Goal: Information Seeking & Learning: Learn about a topic

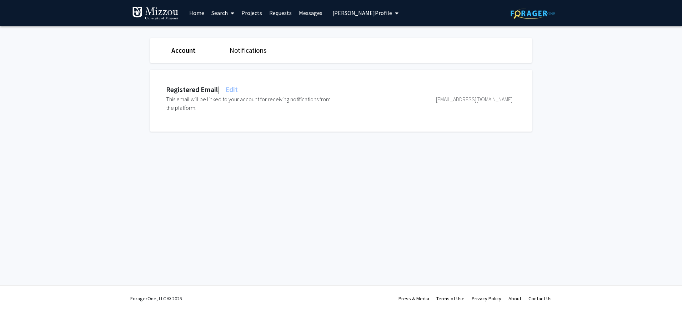
click at [359, 12] on span "[PERSON_NAME] Profile" at bounding box center [363, 12] width 60 height 7
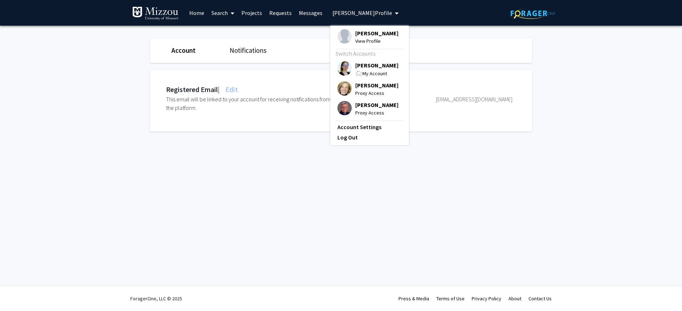
click at [366, 66] on span "[PERSON_NAME]" at bounding box center [376, 65] width 43 height 8
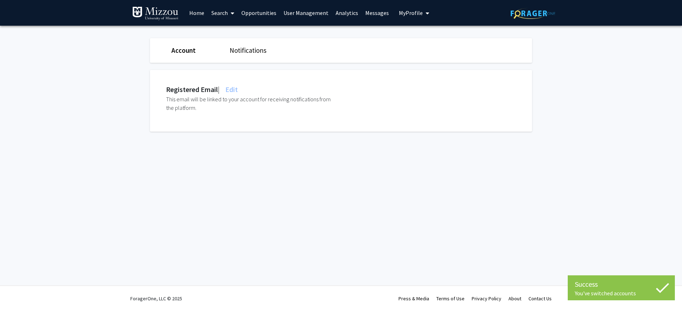
click at [196, 13] on link "Home" at bounding box center [197, 12] width 22 height 25
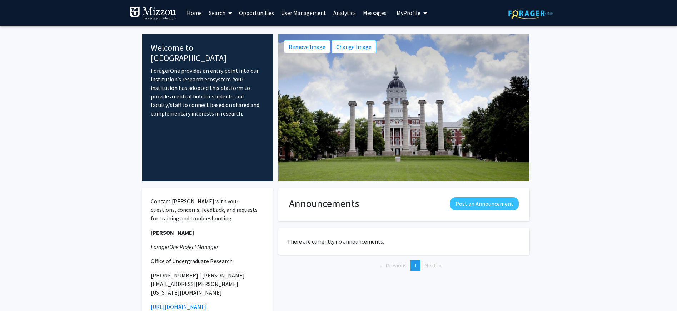
click at [398, 14] on span "My Profile" at bounding box center [408, 12] width 24 height 7
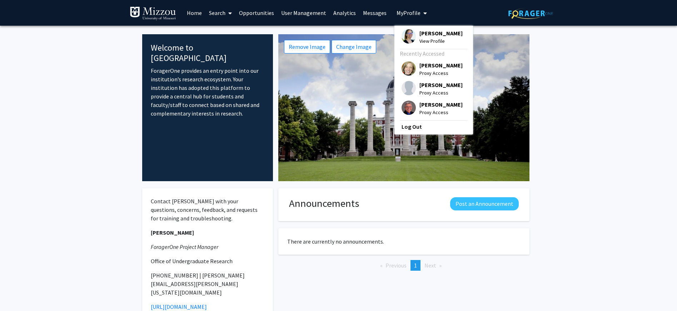
click at [425, 34] on span "[PERSON_NAME]" at bounding box center [440, 33] width 43 height 8
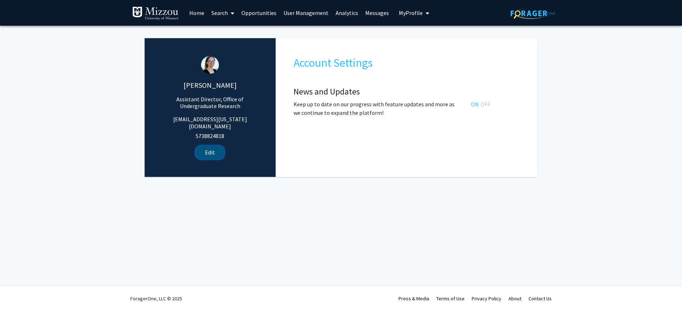
click at [206, 148] on button "Edit" at bounding box center [210, 152] width 29 height 13
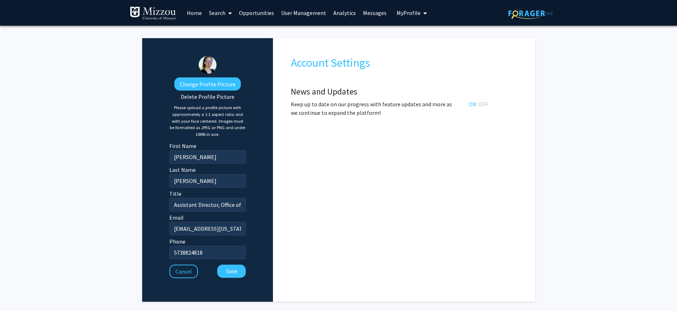
click at [402, 10] on span "My Profile" at bounding box center [408, 12] width 24 height 7
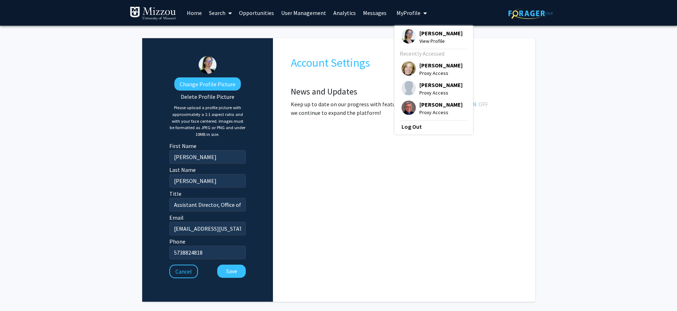
click at [422, 86] on span "[PERSON_NAME]" at bounding box center [440, 85] width 43 height 8
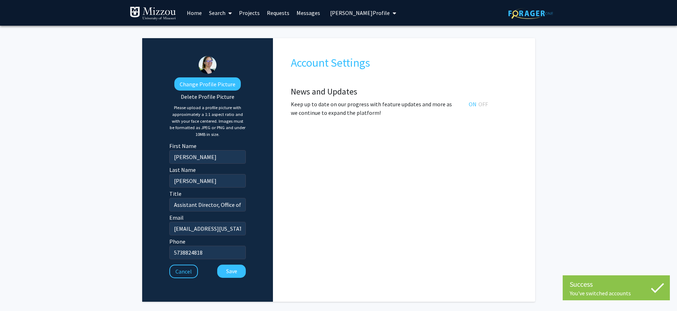
click at [372, 11] on span "[PERSON_NAME] Profile" at bounding box center [360, 12] width 60 height 7
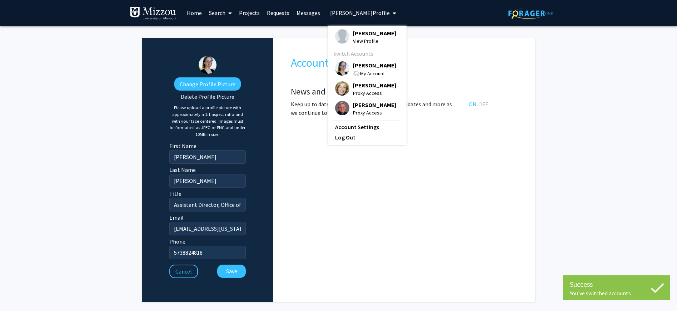
click at [364, 32] on span "[PERSON_NAME]" at bounding box center [374, 33] width 43 height 8
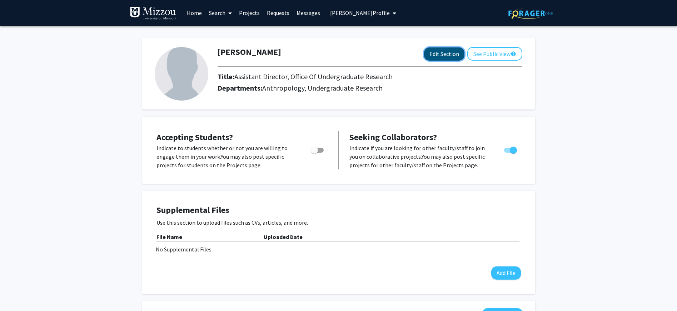
click at [444, 54] on button "Edit Section" at bounding box center [444, 54] width 40 height 13
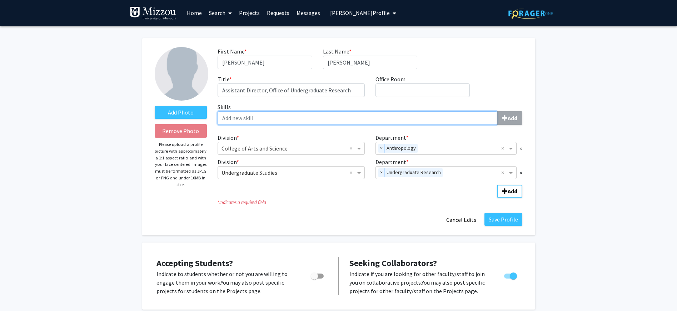
drag, startPoint x: 227, startPoint y: 119, endPoint x: 299, endPoint y: 122, distance: 71.5
click at [299, 122] on input "Skills Add" at bounding box center [358, 118] width 280 height 14
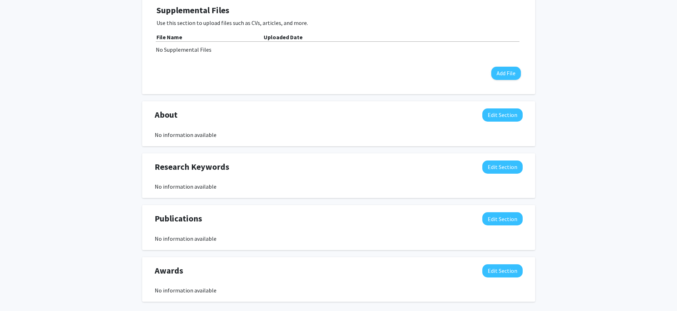
scroll to position [331, 0]
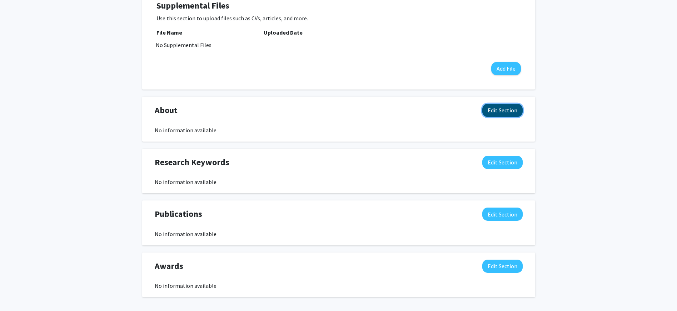
click at [491, 113] on button "Edit Section" at bounding box center [502, 110] width 40 height 13
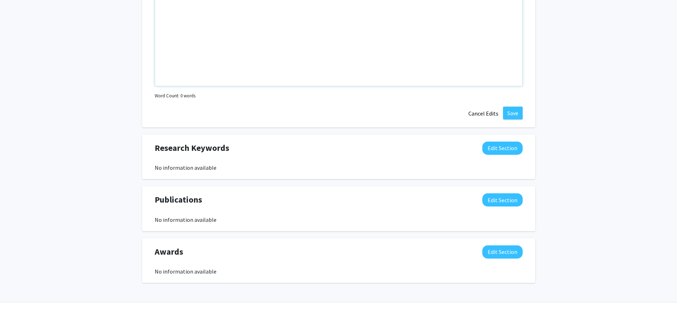
scroll to position [517, 0]
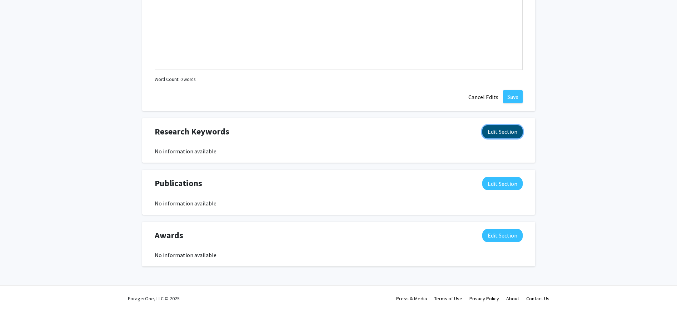
click at [492, 133] on button "Edit Section" at bounding box center [502, 131] width 40 height 13
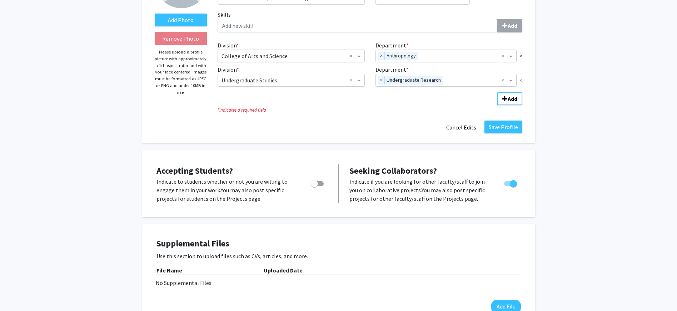
scroll to position [0, 0]
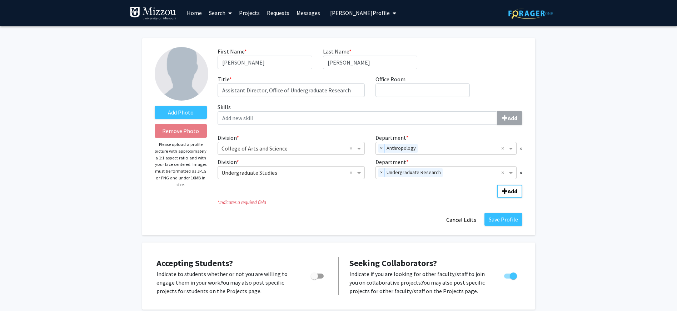
click at [213, 14] on link "Search" at bounding box center [220, 12] width 30 height 25
click at [217, 35] on span "Faculty/Staff" at bounding box center [231, 33] width 53 height 14
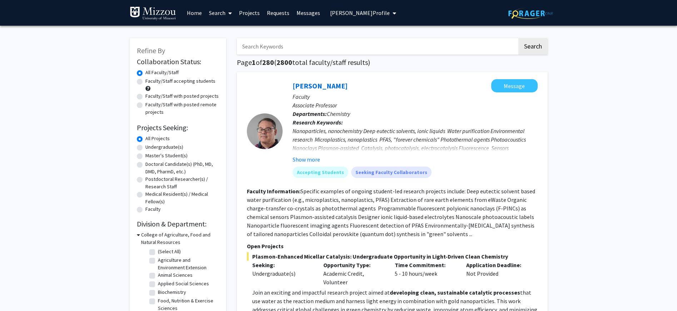
click at [270, 47] on input "Search Keywords" at bounding box center [377, 46] width 280 height 16
click at [518, 38] on button "Search" at bounding box center [532, 46] width 29 height 16
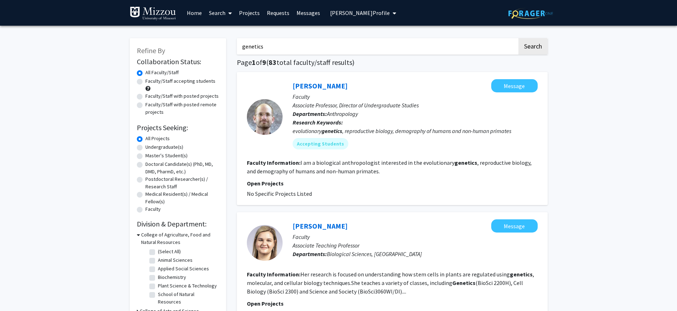
drag, startPoint x: 268, startPoint y: 46, endPoint x: 243, endPoint y: 46, distance: 25.0
click at [244, 46] on input "genetics" at bounding box center [377, 46] width 280 height 16
type input "g"
type input "epigenetics"
click at [518, 38] on button "Search" at bounding box center [532, 46] width 29 height 16
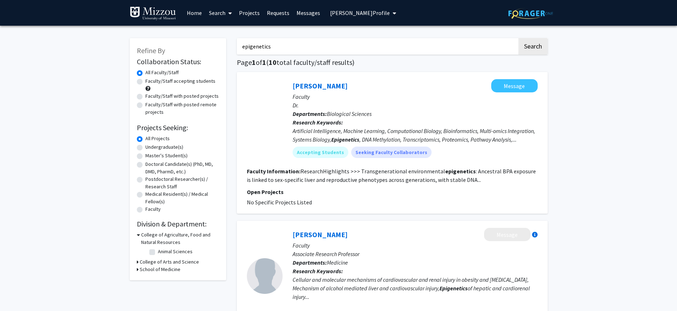
scroll to position [4, 0]
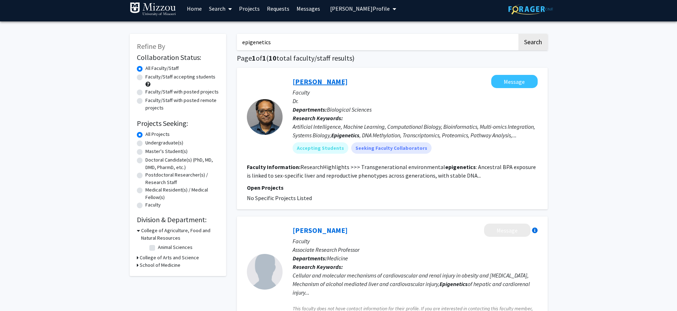
click at [325, 83] on link "[PERSON_NAME]" at bounding box center [320, 81] width 55 height 9
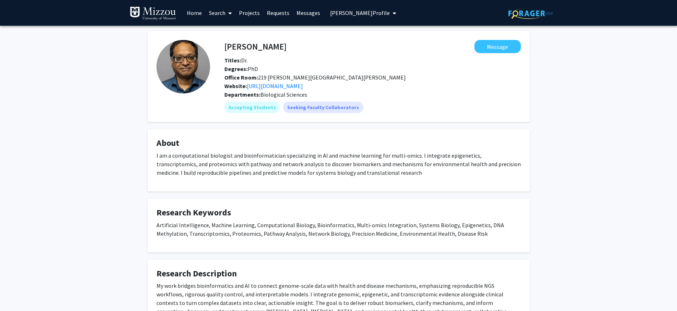
scroll to position [5, 0]
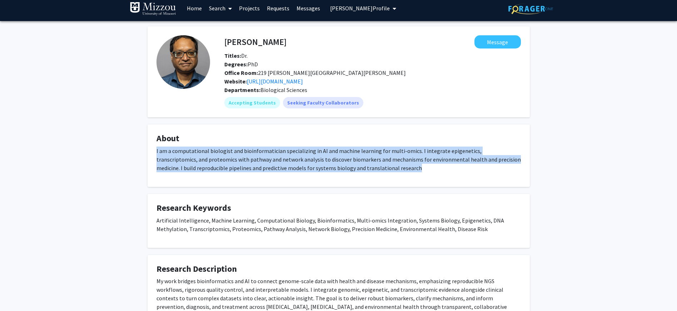
drag, startPoint x: 156, startPoint y: 152, endPoint x: 377, endPoint y: 168, distance: 221.3
click at [377, 168] on p "I am a computational biologist and bioinformatician specializing in AI and mach…" at bounding box center [338, 160] width 364 height 26
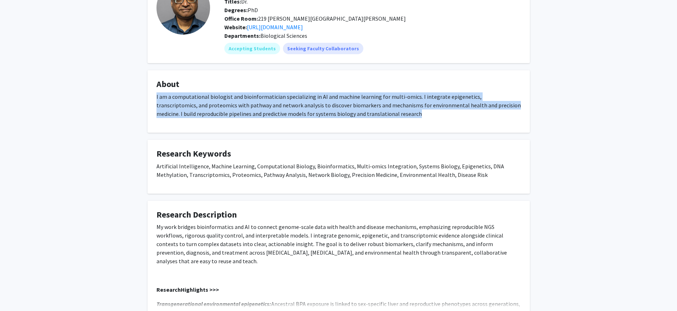
scroll to position [83, 0]
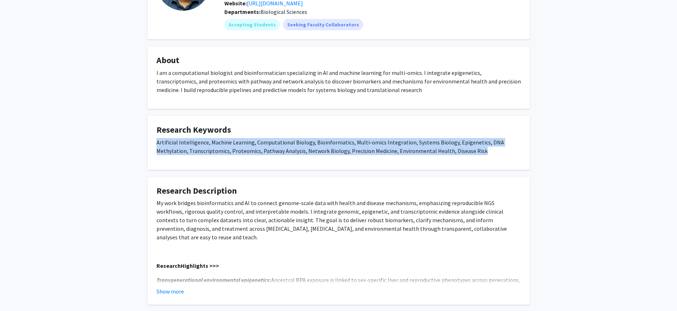
drag, startPoint x: 156, startPoint y: 143, endPoint x: 443, endPoint y: 151, distance: 287.3
click at [443, 151] on p "Artificial Intelligence, Machine Learning, Computational Biology, Bioinformatic…" at bounding box center [338, 146] width 364 height 17
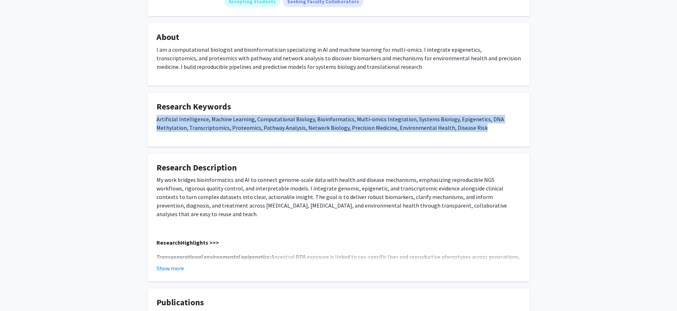
scroll to position [111, 0]
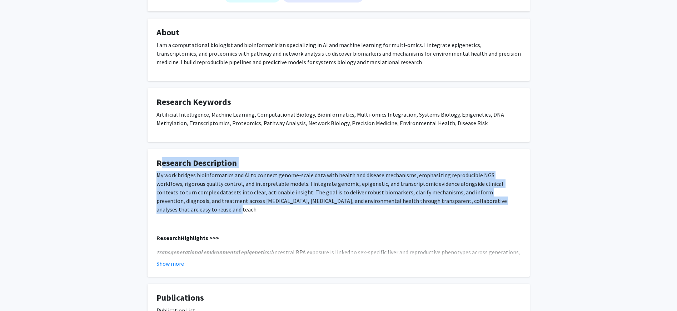
drag, startPoint x: 158, startPoint y: 164, endPoint x: 505, endPoint y: 201, distance: 348.9
click at [505, 201] on fg-card "Research Description My work bridges bioinformatics and AI to connect genome-sc…" at bounding box center [339, 213] width 382 height 128
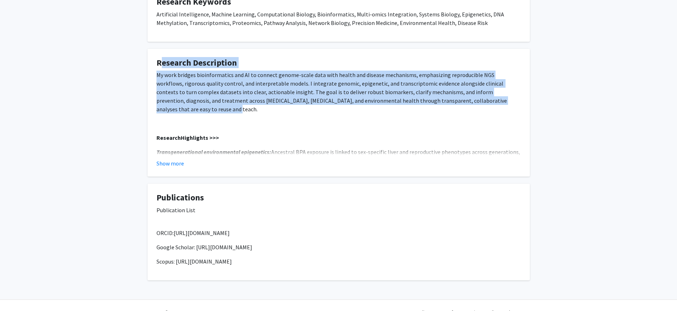
scroll to position [216, 0]
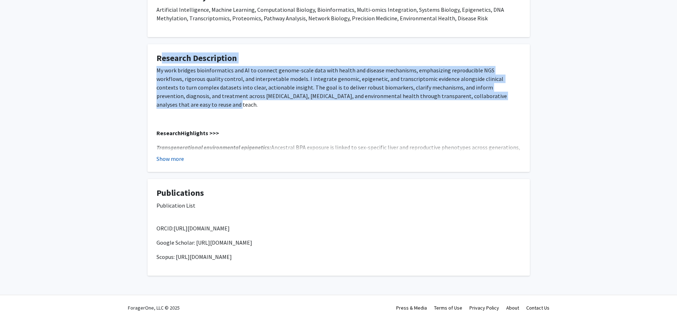
click at [166, 159] on button "Show more" at bounding box center [170, 159] width 28 height 9
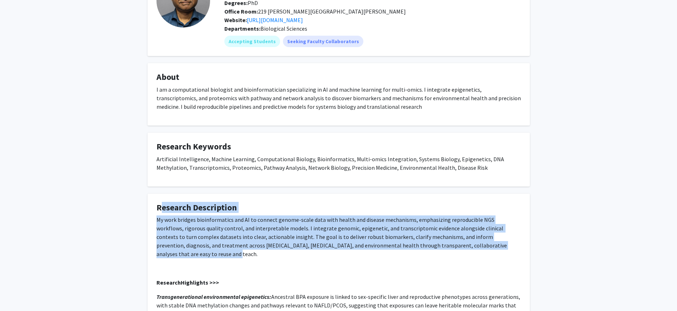
scroll to position [0, 0]
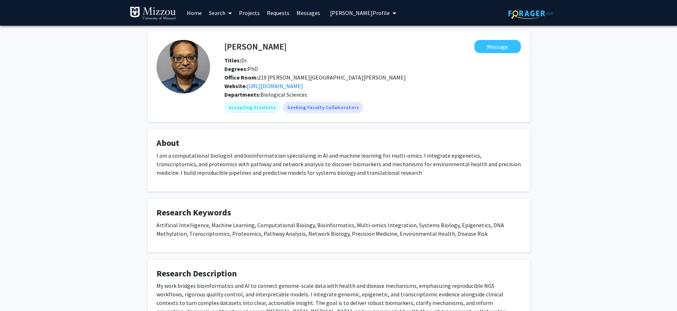
drag, startPoint x: 420, startPoint y: 45, endPoint x: 426, endPoint y: 53, distance: 9.9
click at [423, 51] on fg-popover "Message" at bounding box center [403, 46] width 234 height 13
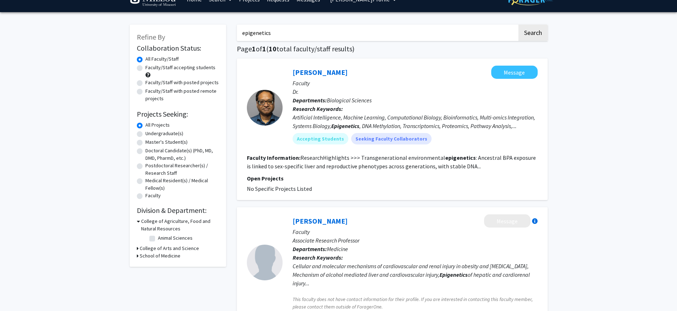
scroll to position [18, 0]
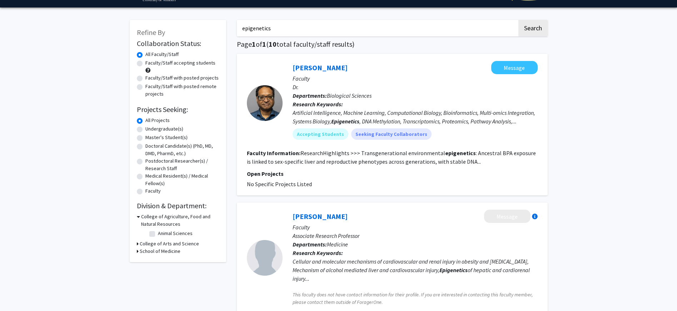
click at [289, 29] on input "epigenetics" at bounding box center [377, 28] width 280 height 16
drag, startPoint x: 289, startPoint y: 29, endPoint x: 224, endPoint y: 25, distance: 65.9
click at [518, 20] on button "Search" at bounding box center [532, 28] width 29 height 16
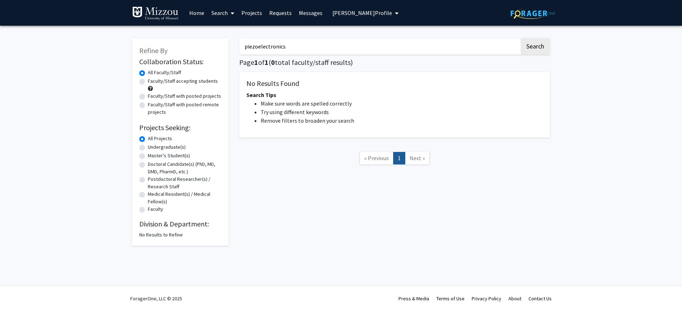
click at [291, 49] on input "piezoelectronics" at bounding box center [379, 46] width 280 height 16
type input "p"
type input "piezo"
click at [521, 38] on button "Search" at bounding box center [535, 46] width 29 height 16
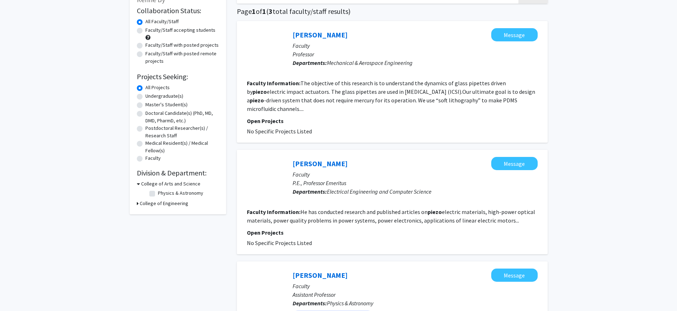
scroll to position [20, 0]
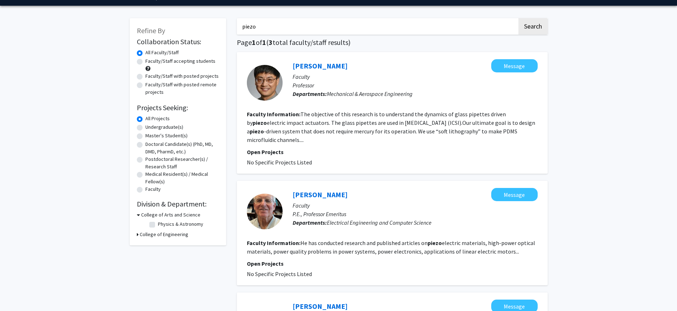
click at [265, 29] on input "piezo" at bounding box center [377, 26] width 280 height 16
drag, startPoint x: 261, startPoint y: 28, endPoint x: 236, endPoint y: 28, distance: 24.6
click at [237, 28] on div "piezo Search" at bounding box center [392, 26] width 311 height 16
type input "neurodivergent"
click at [518, 18] on button "Search" at bounding box center [532, 26] width 29 height 16
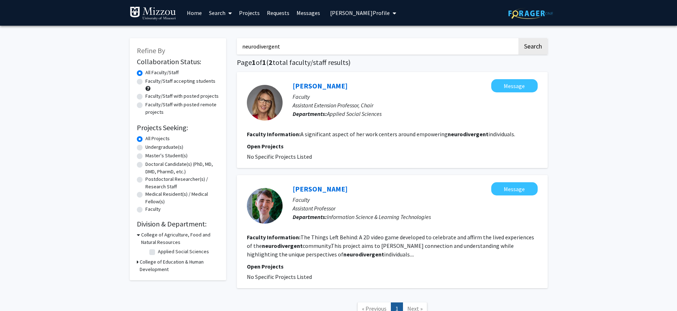
drag, startPoint x: 284, startPoint y: 48, endPoint x: 225, endPoint y: 47, distance: 59.7
click at [225, 47] on div "Refine By Collaboration Status: Collaboration Status All Faculty/Staff Collabor…" at bounding box center [338, 180] width 429 height 299
click at [518, 38] on button "Search" at bounding box center [532, 46] width 29 height 16
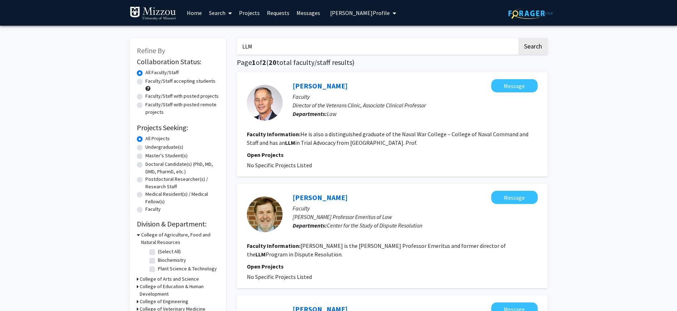
click at [275, 47] on input "LLM" at bounding box center [377, 46] width 280 height 16
drag, startPoint x: 275, startPoint y: 46, endPoint x: 246, endPoint y: 47, distance: 29.3
click at [246, 47] on input "LLM" at bounding box center [377, 46] width 280 height 16
type input "L"
type input "microbiology"
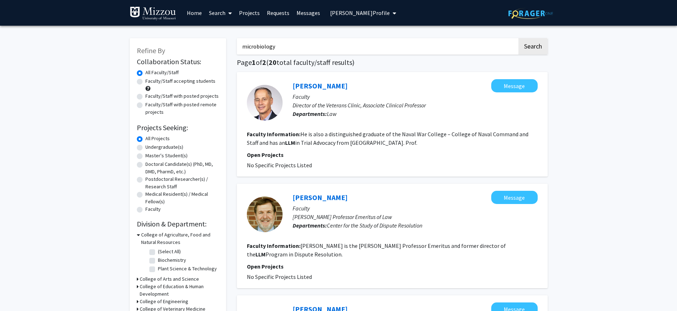
click at [518, 38] on button "Search" at bounding box center [532, 46] width 29 height 16
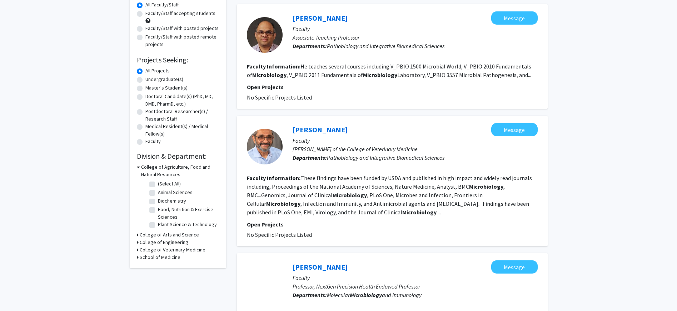
scroll to position [73, 0]
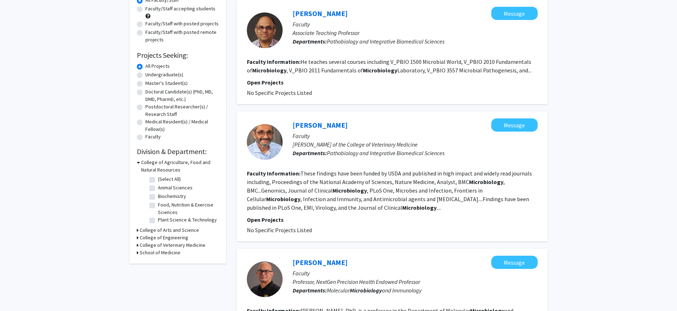
click at [145, 26] on label "Faculty/Staff with posted projects" at bounding box center [181, 24] width 73 height 8
click at [145, 25] on input "Faculty/Staff with posted projects" at bounding box center [147, 22] width 5 height 5
radio input "true"
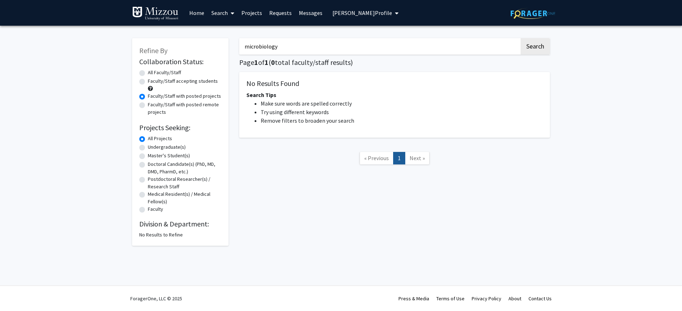
click at [148, 71] on label "All Faculty/Staff" at bounding box center [164, 73] width 33 height 8
click at [148, 71] on input "All Faculty/Staff" at bounding box center [150, 71] width 5 height 5
radio input "true"
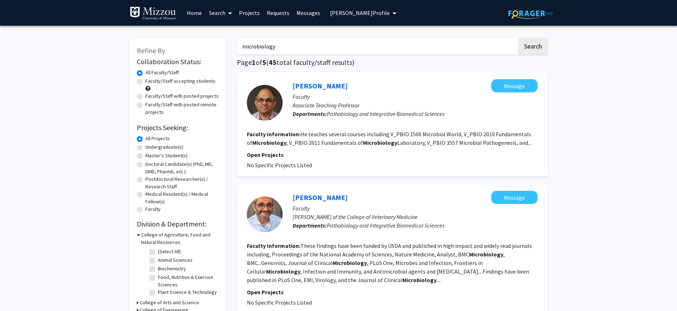
drag, startPoint x: 279, startPoint y: 49, endPoint x: 212, endPoint y: 42, distance: 67.8
click at [518, 38] on button "Search" at bounding box center [532, 46] width 29 height 16
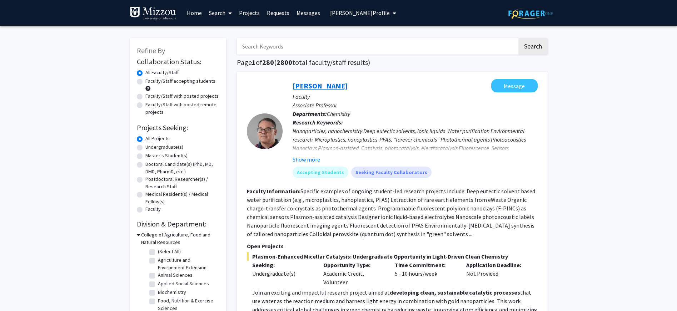
click at [311, 86] on link "[PERSON_NAME]" at bounding box center [320, 85] width 55 height 9
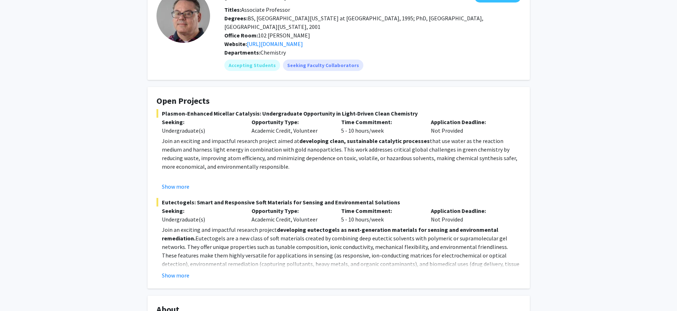
scroll to position [60, 0]
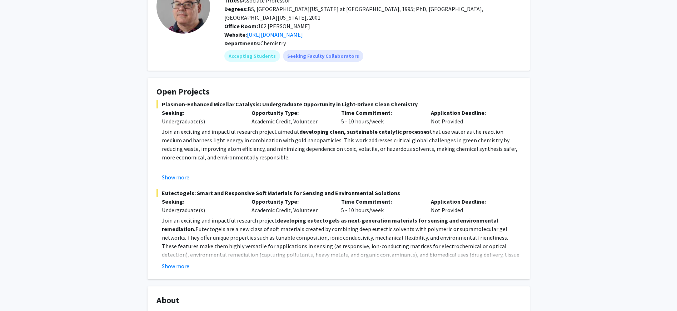
drag, startPoint x: 431, startPoint y: 123, endPoint x: 463, endPoint y: 121, distance: 31.5
click at [463, 121] on div "Application Deadline: Not Provided" at bounding box center [470, 117] width 90 height 17
click at [181, 178] on button "Show more" at bounding box center [176, 177] width 28 height 9
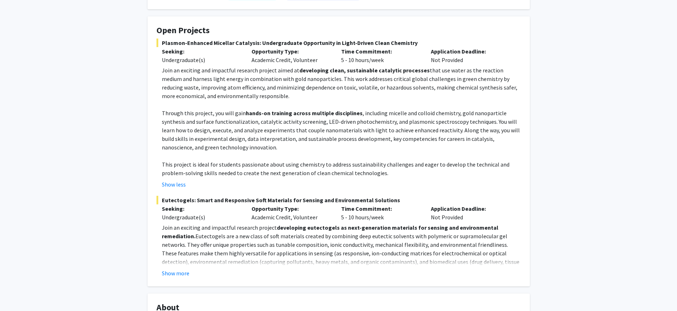
scroll to position [126, 0]
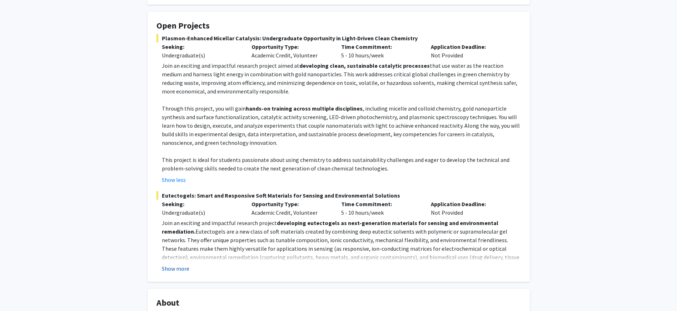
click at [183, 269] on button "Show more" at bounding box center [176, 269] width 28 height 9
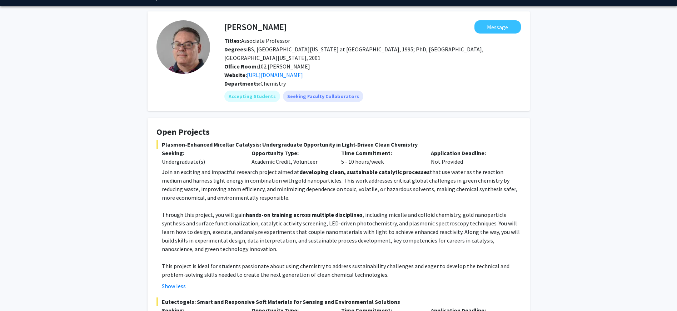
scroll to position [0, 0]
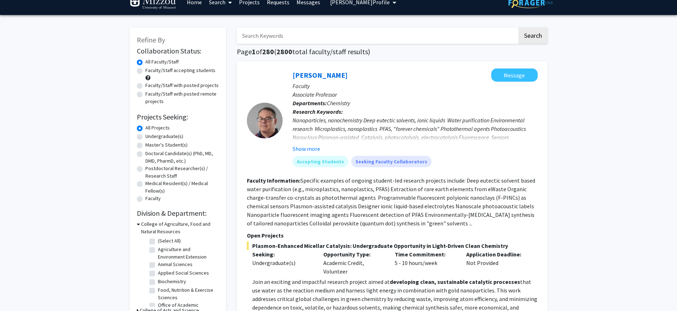
scroll to position [6, 0]
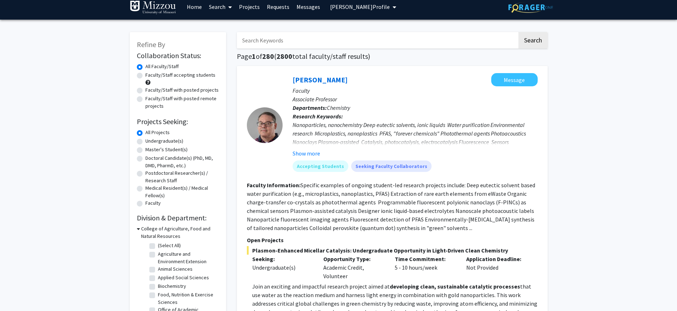
click at [212, 5] on link "Search" at bounding box center [220, 6] width 30 height 25
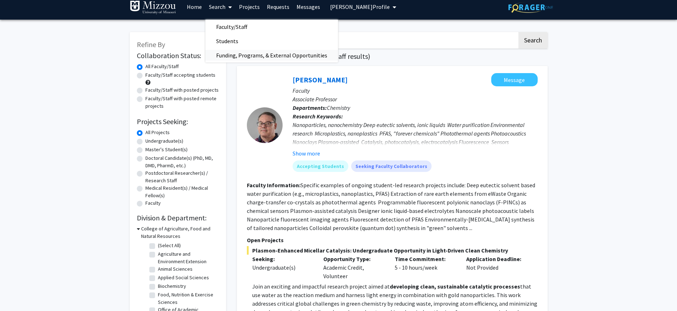
click at [224, 57] on span "Funding, Programs, & External Opportunities" at bounding box center [271, 55] width 133 height 14
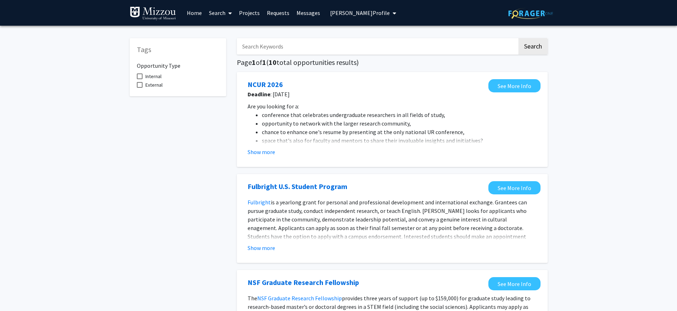
click at [214, 13] on link "Search" at bounding box center [220, 12] width 30 height 25
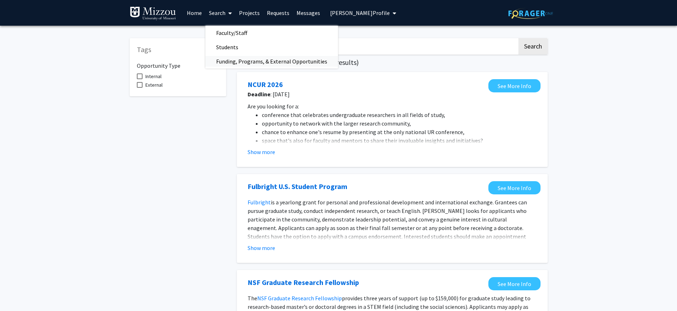
click at [222, 63] on span "Funding, Programs, & External Opportunities" at bounding box center [271, 61] width 133 height 14
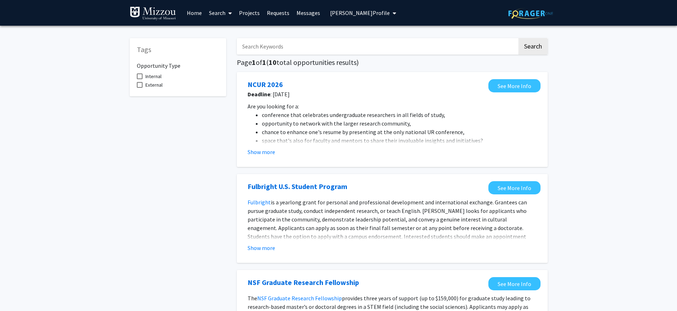
click at [309, 12] on link "Messages" at bounding box center [308, 12] width 31 height 25
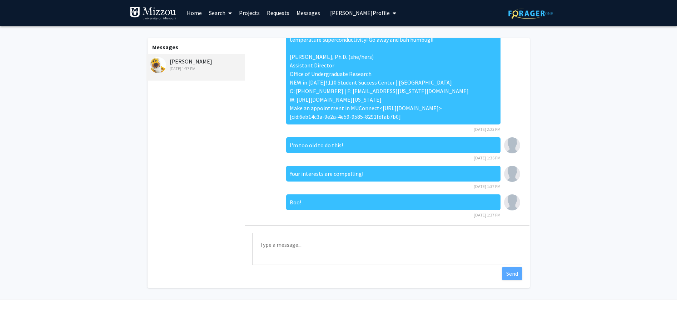
scroll to position [17, 0]
